Goal: Navigation & Orientation: Find specific page/section

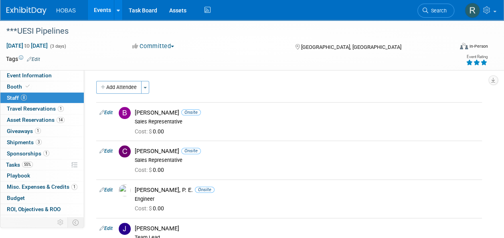
click at [102, 9] on link "Events" at bounding box center [102, 10] width 29 height 20
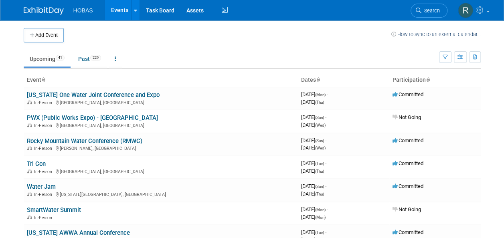
click at [102, 10] on li "HOBAS" at bounding box center [88, 8] width 31 height 12
click at [87, 58] on link "Past 229" at bounding box center [89, 58] width 35 height 15
